Goal: Information Seeking & Learning: Learn about a topic

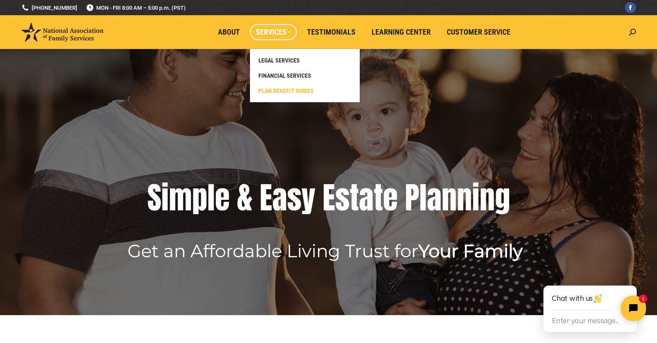
click at [287, 90] on span "PLAN BENEFIT GUIDES" at bounding box center [285, 91] width 55 height 8
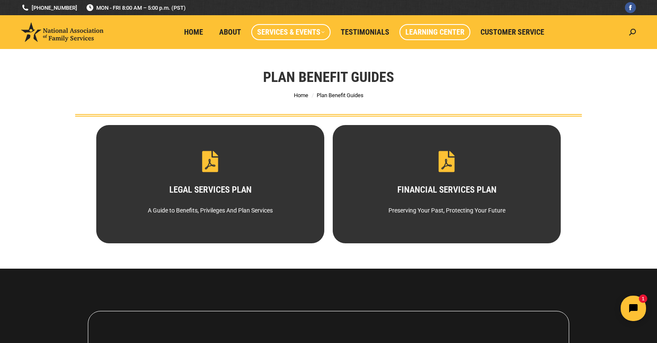
click at [436, 33] on span "Learning Center" at bounding box center [434, 31] width 59 height 9
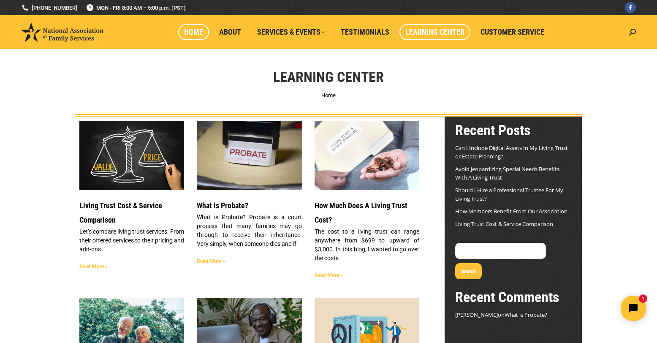
click at [197, 34] on span "Home" at bounding box center [193, 31] width 19 height 9
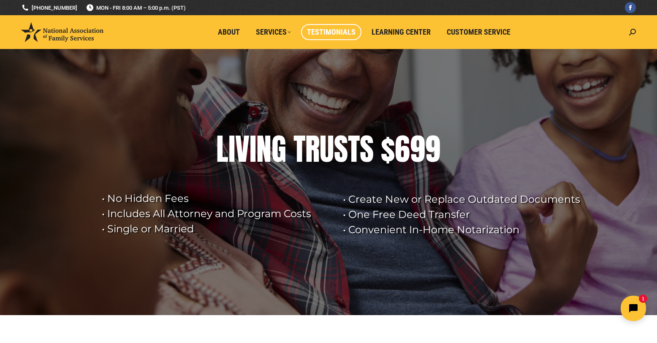
click at [336, 31] on span "Testimonials" at bounding box center [331, 31] width 49 height 9
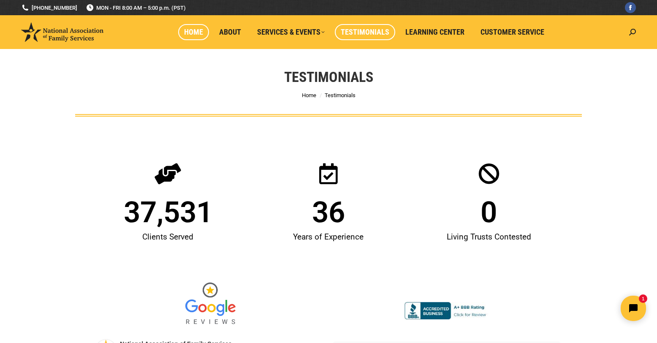
click at [192, 29] on span "Home" at bounding box center [193, 31] width 19 height 9
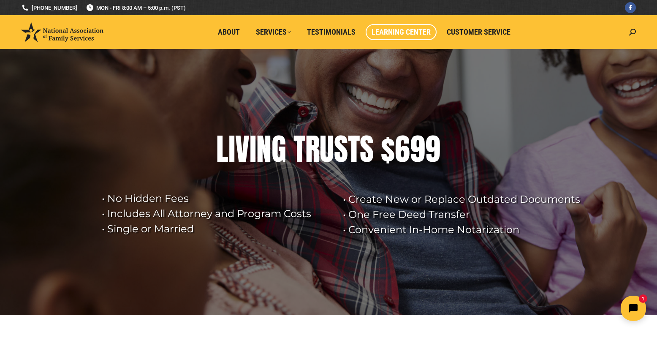
click at [419, 32] on span "Learning Center" at bounding box center [401, 31] width 59 height 9
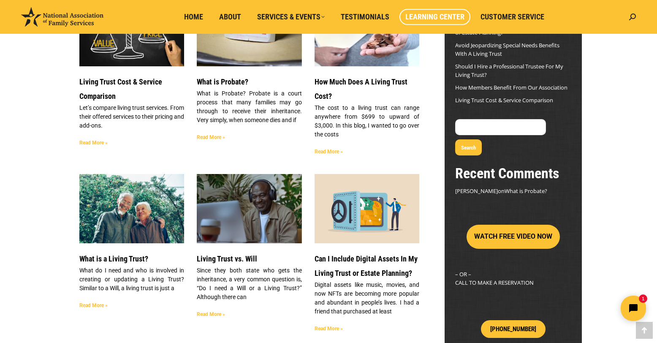
scroll to position [127, 0]
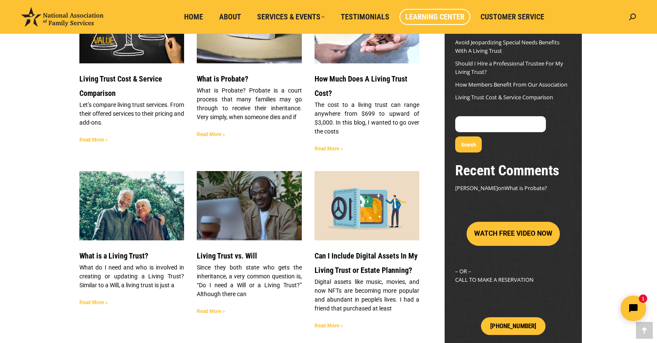
click at [330, 147] on link "Read More »" at bounding box center [329, 149] width 28 height 6
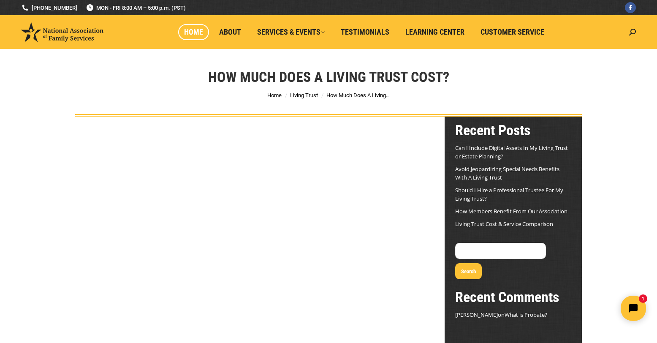
click at [198, 33] on span "Home" at bounding box center [193, 31] width 19 height 9
